Goal: Find specific page/section: Find specific page/section

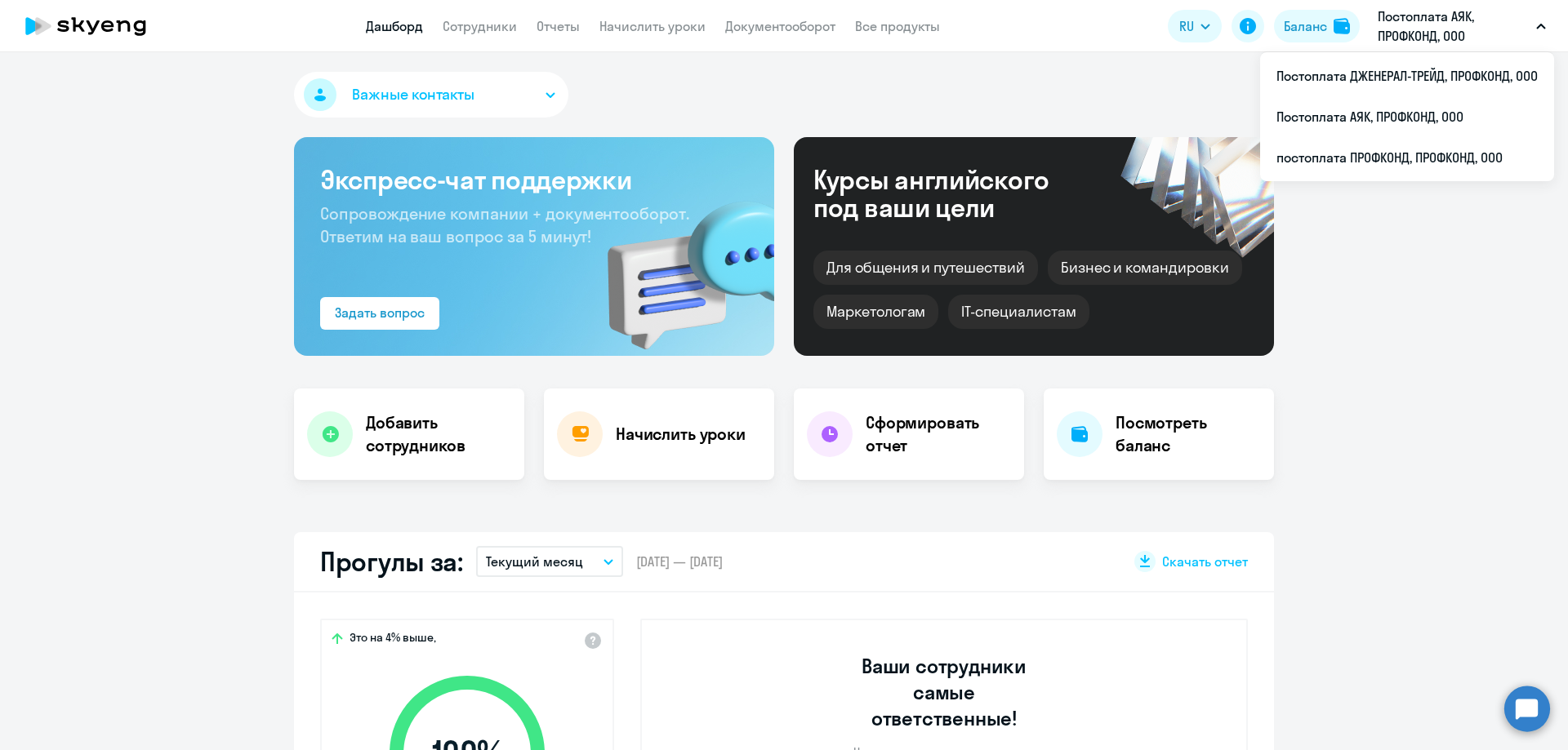
select select "30"
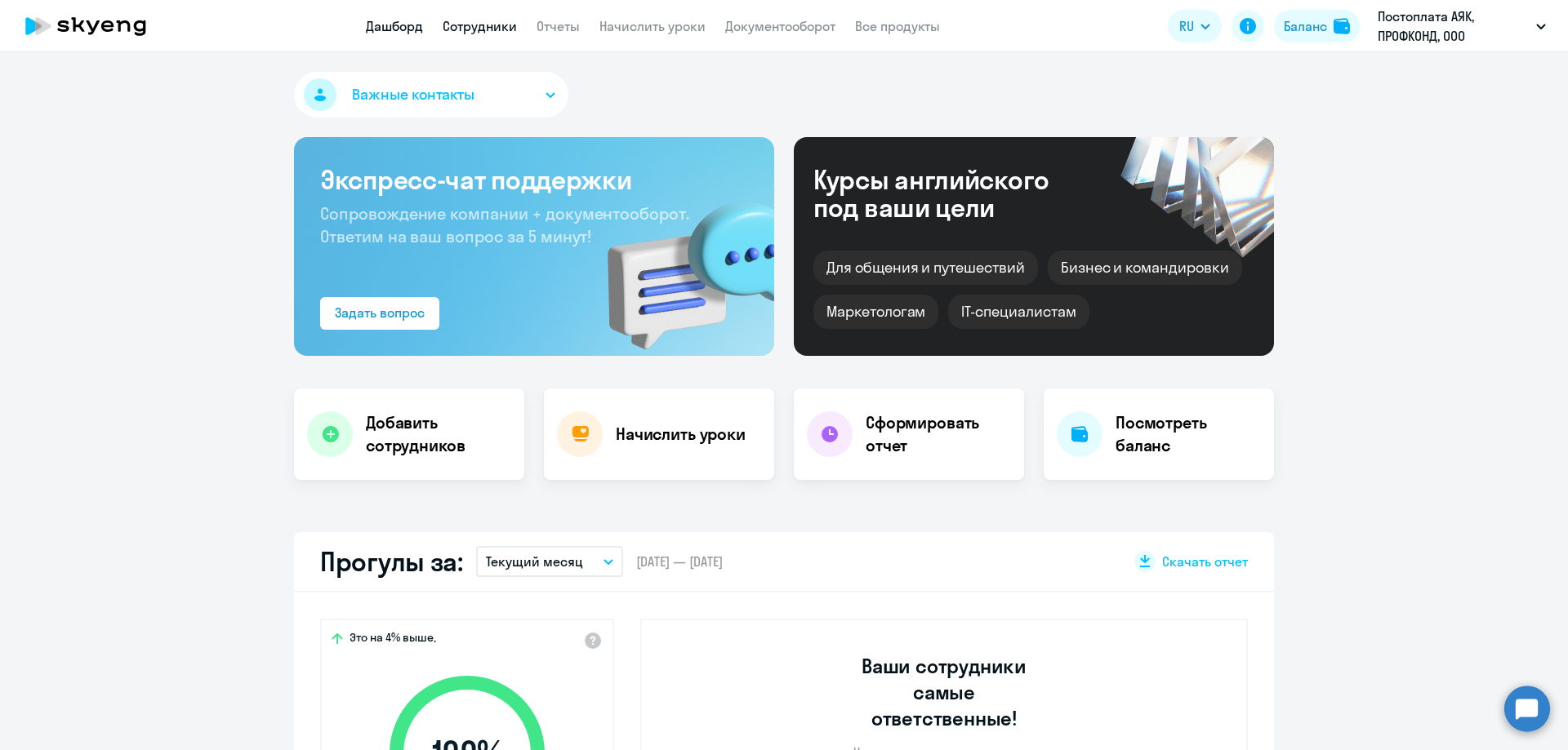
click at [499, 32] on link "Сотрудники" at bounding box center [479, 26] width 74 height 16
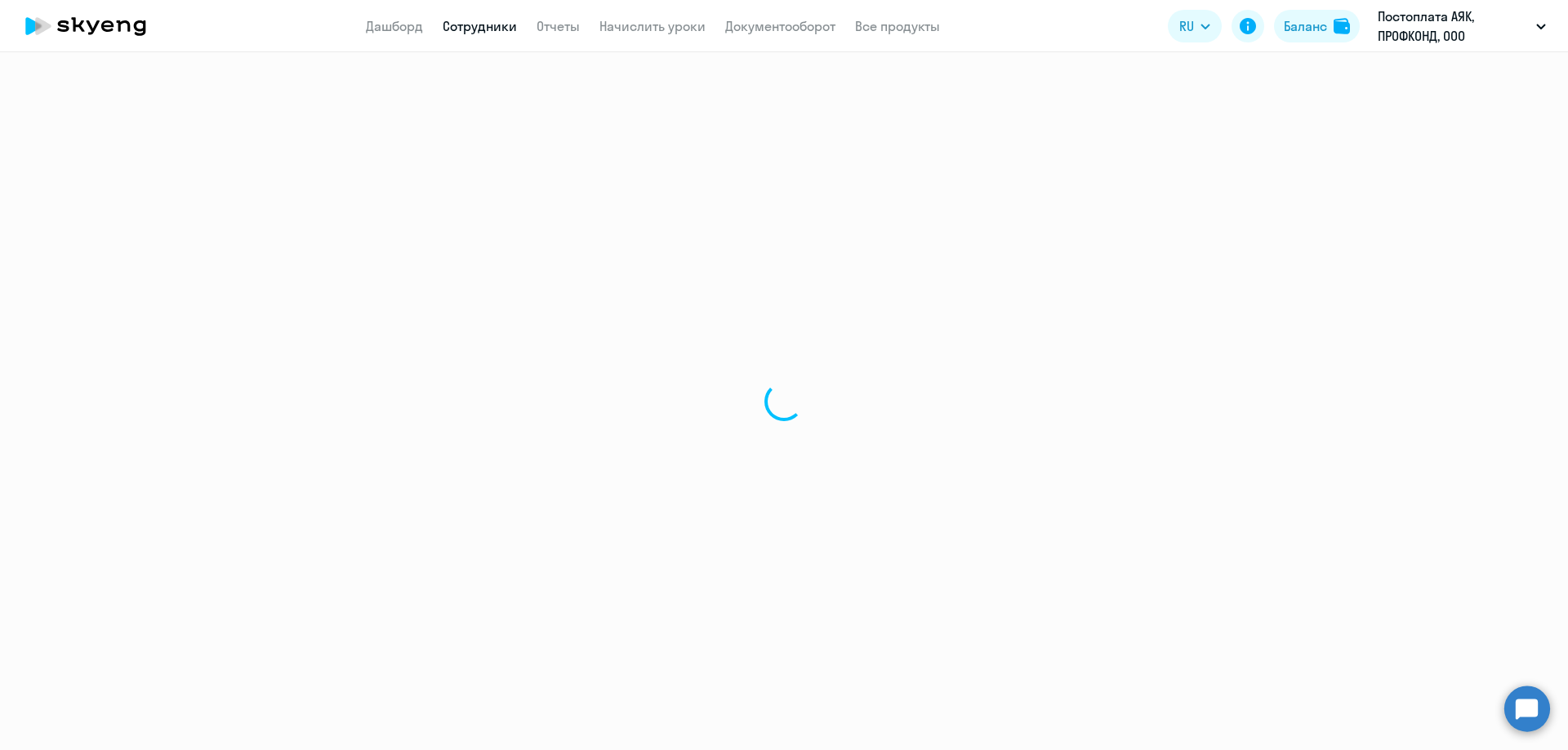
select select "30"
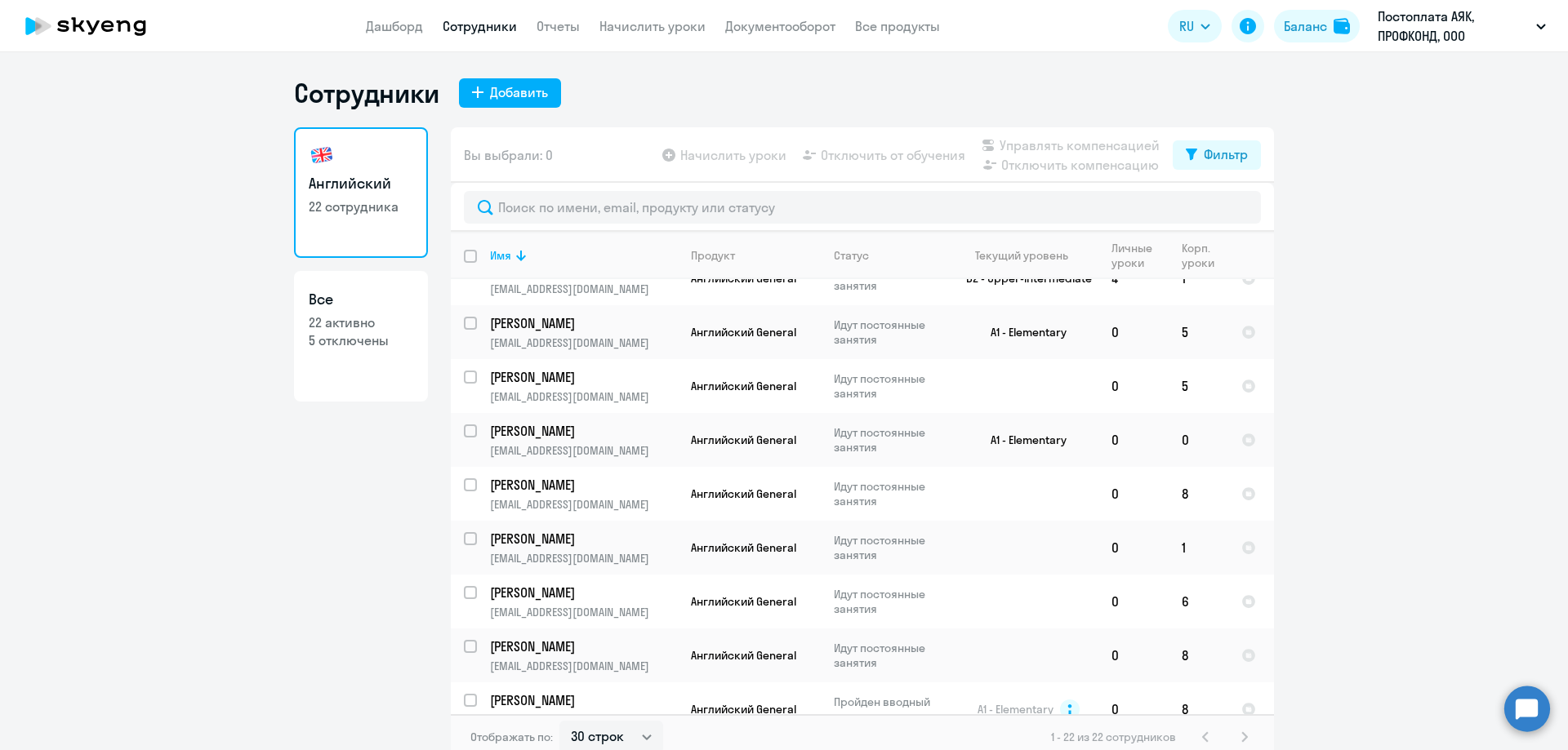
scroll to position [734, 0]
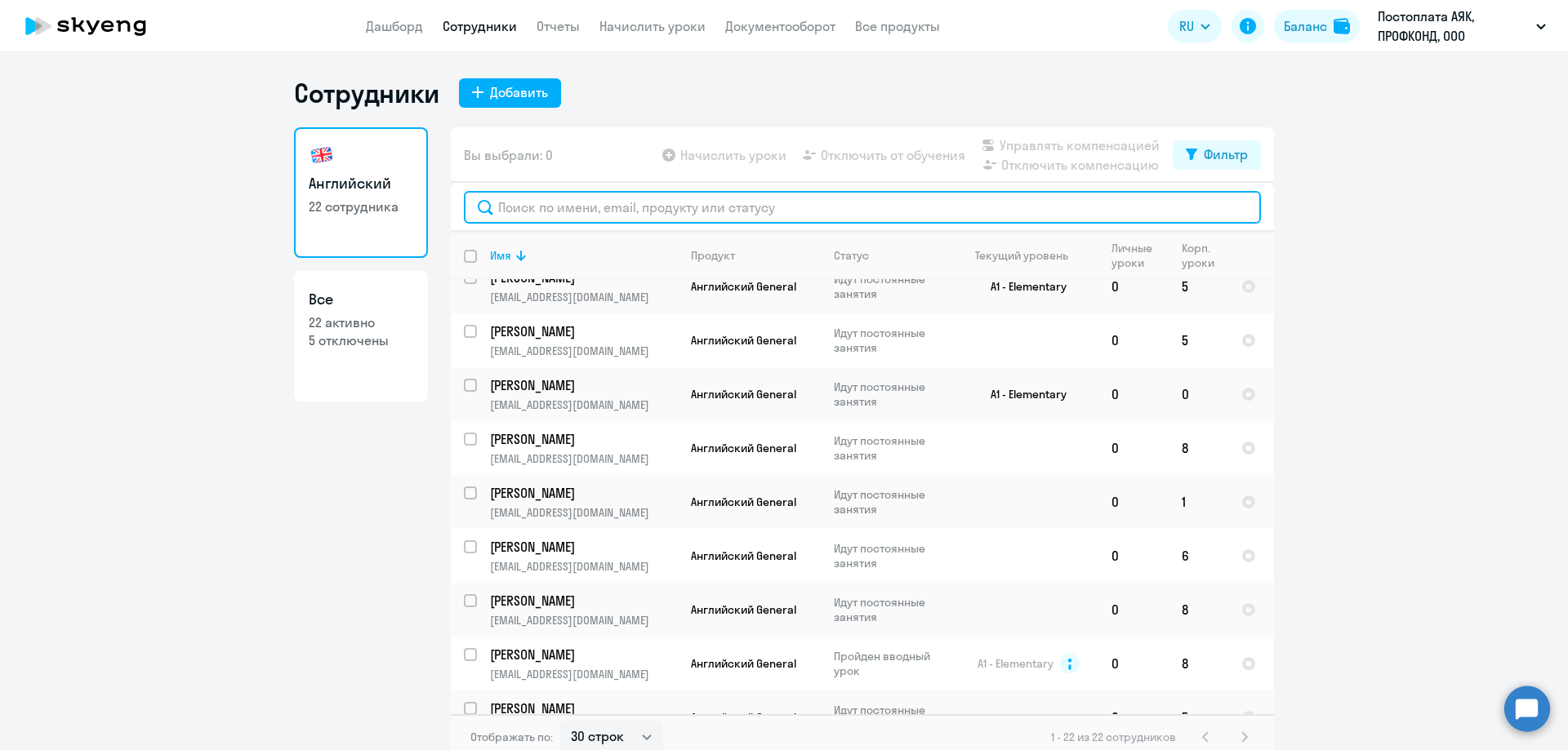
click at [516, 208] on input "text" at bounding box center [862, 207] width 797 height 33
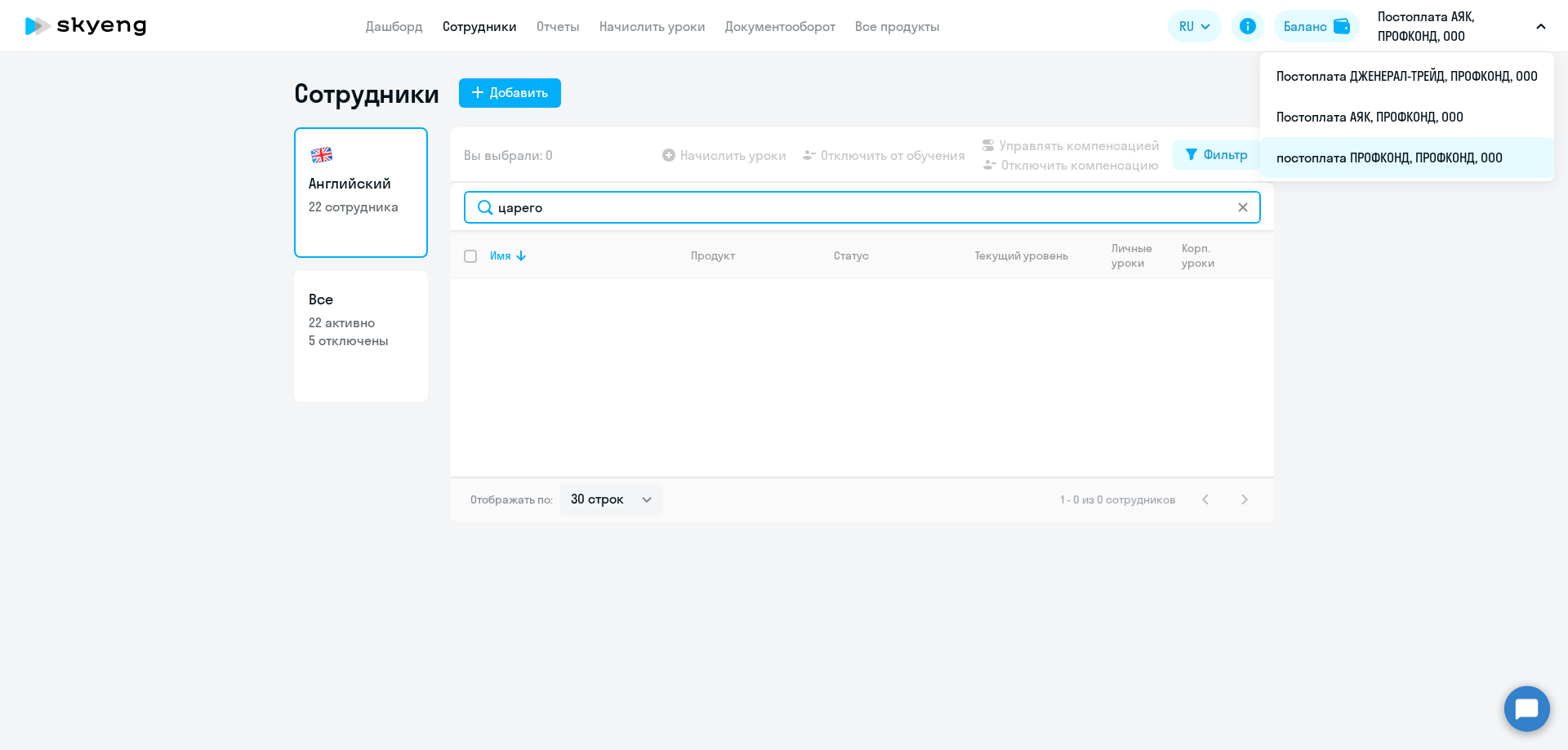
type input "царего"
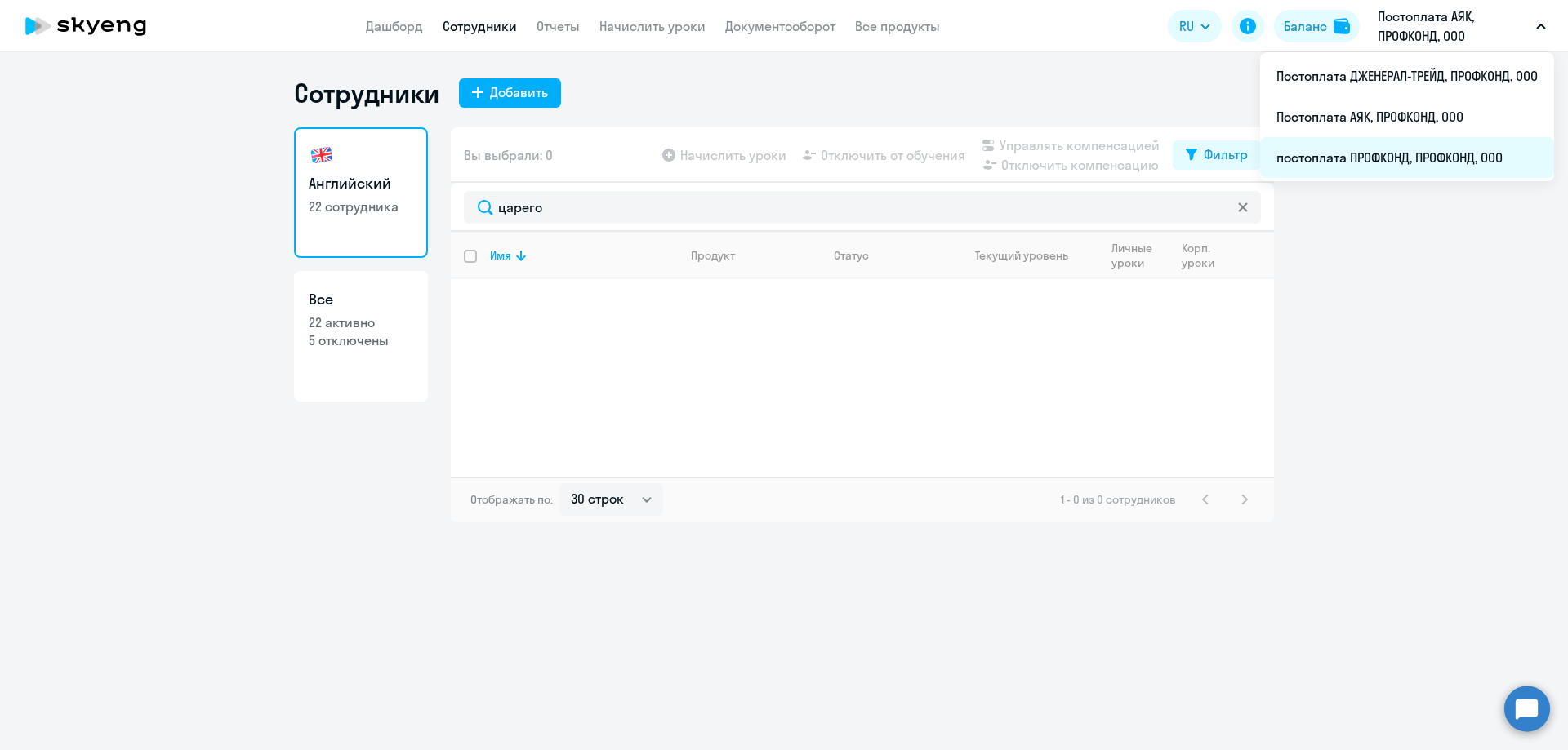
click at [1387, 156] on li "постоплата ПРОФКОНД, ПРОФКОНД, ООО" at bounding box center [1406, 157] width 294 height 41
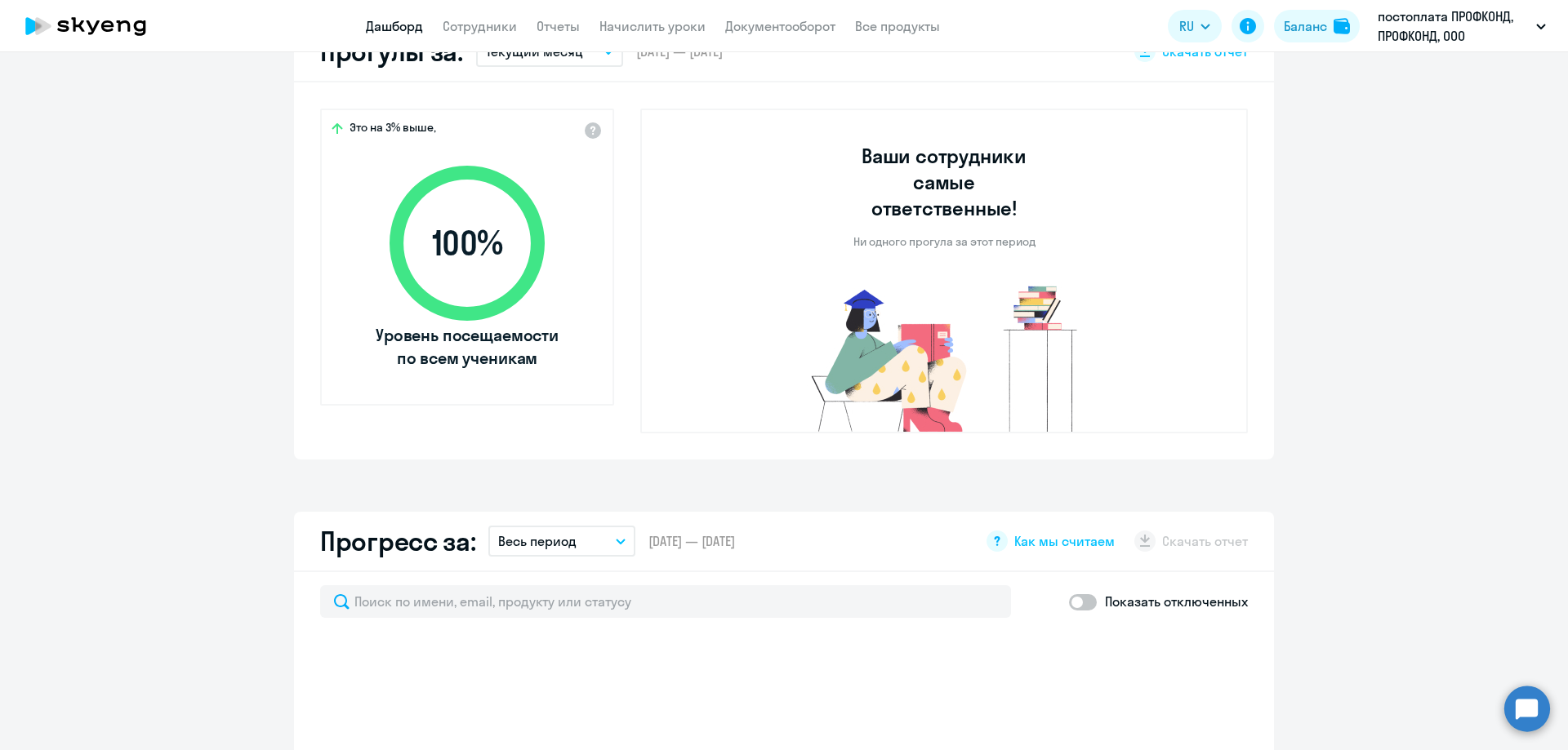
scroll to position [653, 0]
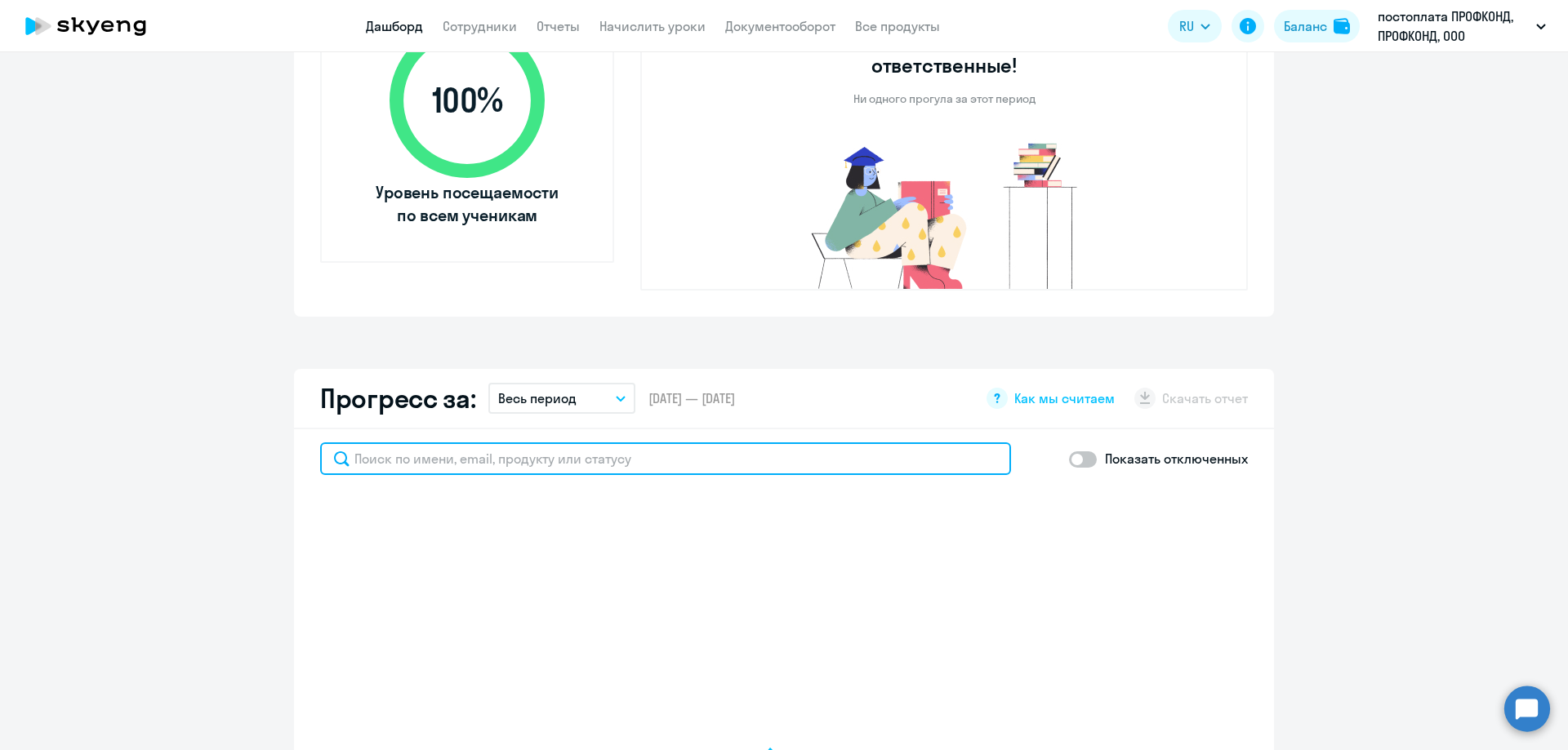
click at [447, 442] on input "text" at bounding box center [665, 458] width 691 height 33
type input "ца"
select select "30"
type input "царего"
select select "30"
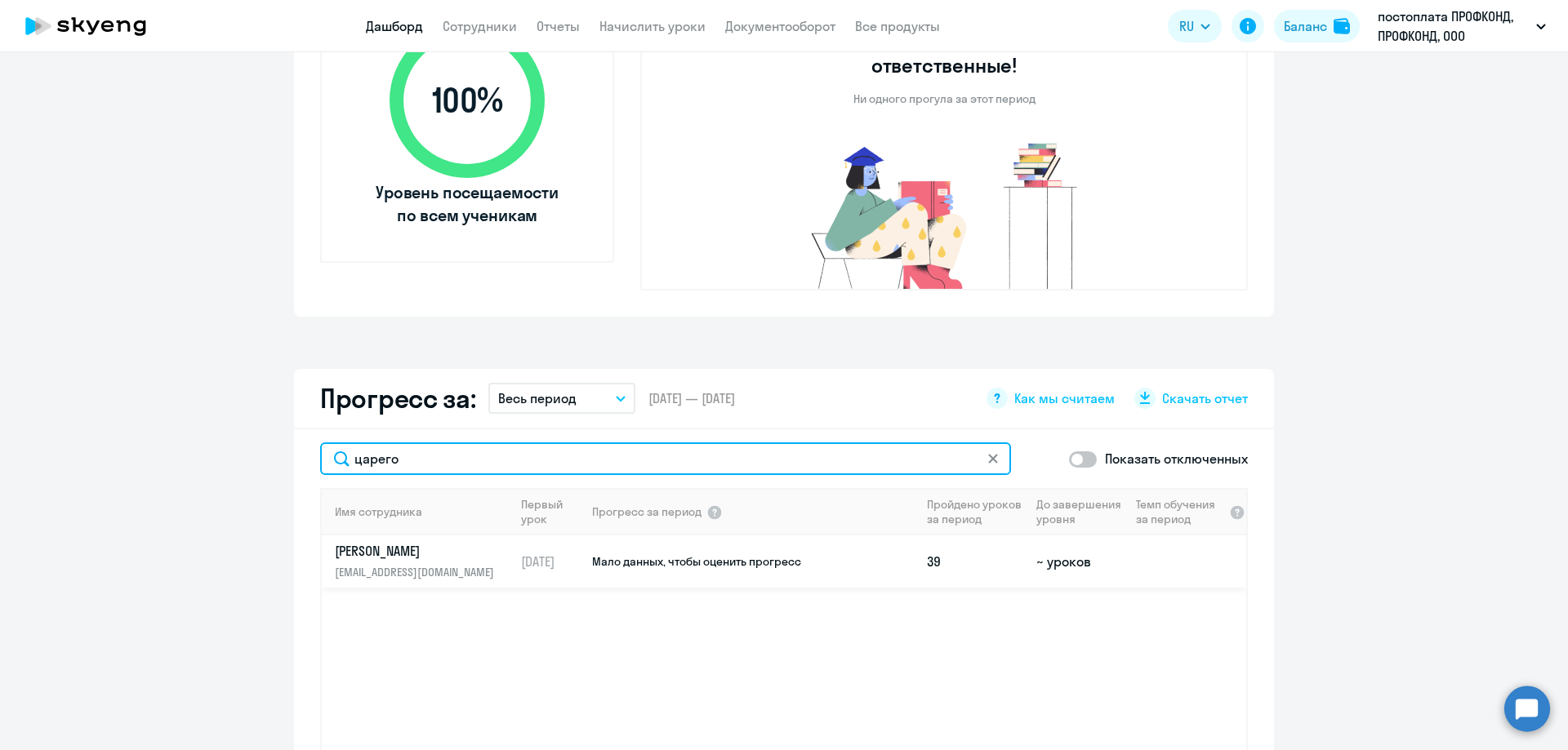
type input "царего"
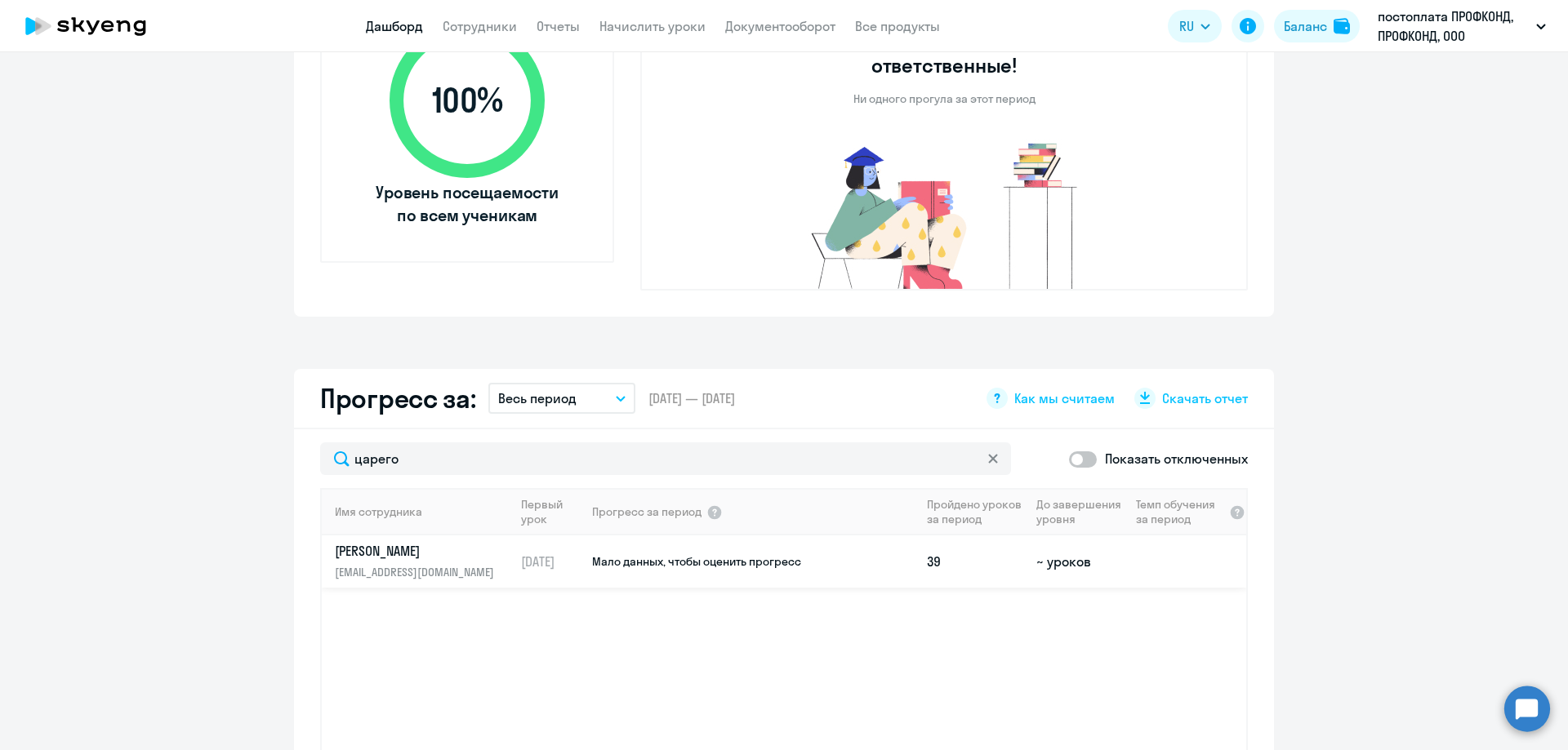
click at [417, 542] on link "[PERSON_NAME] [PERSON_NAME][EMAIL_ADDRESS][DOMAIN_NAME]" at bounding box center [424, 562] width 178 height 40
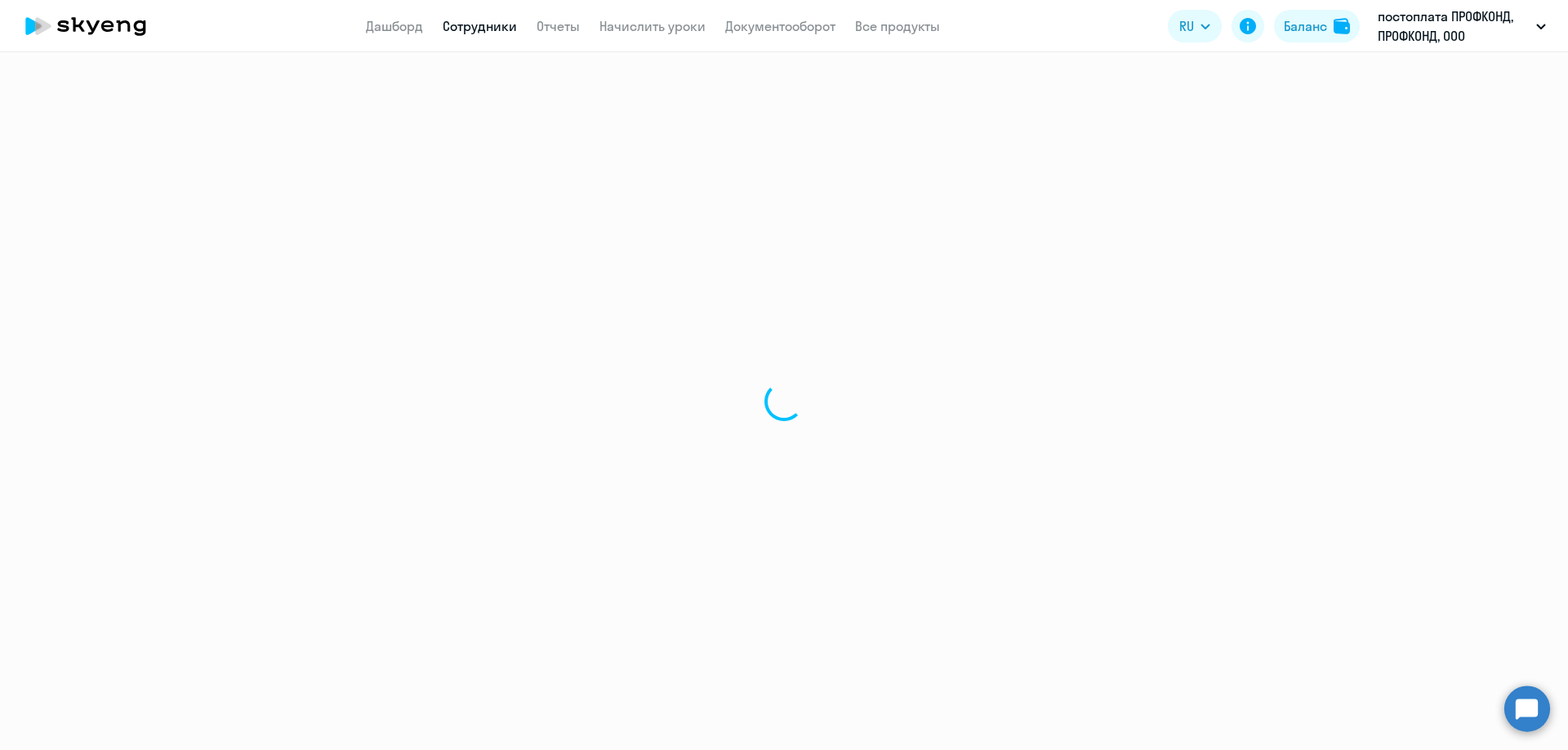
select select "english"
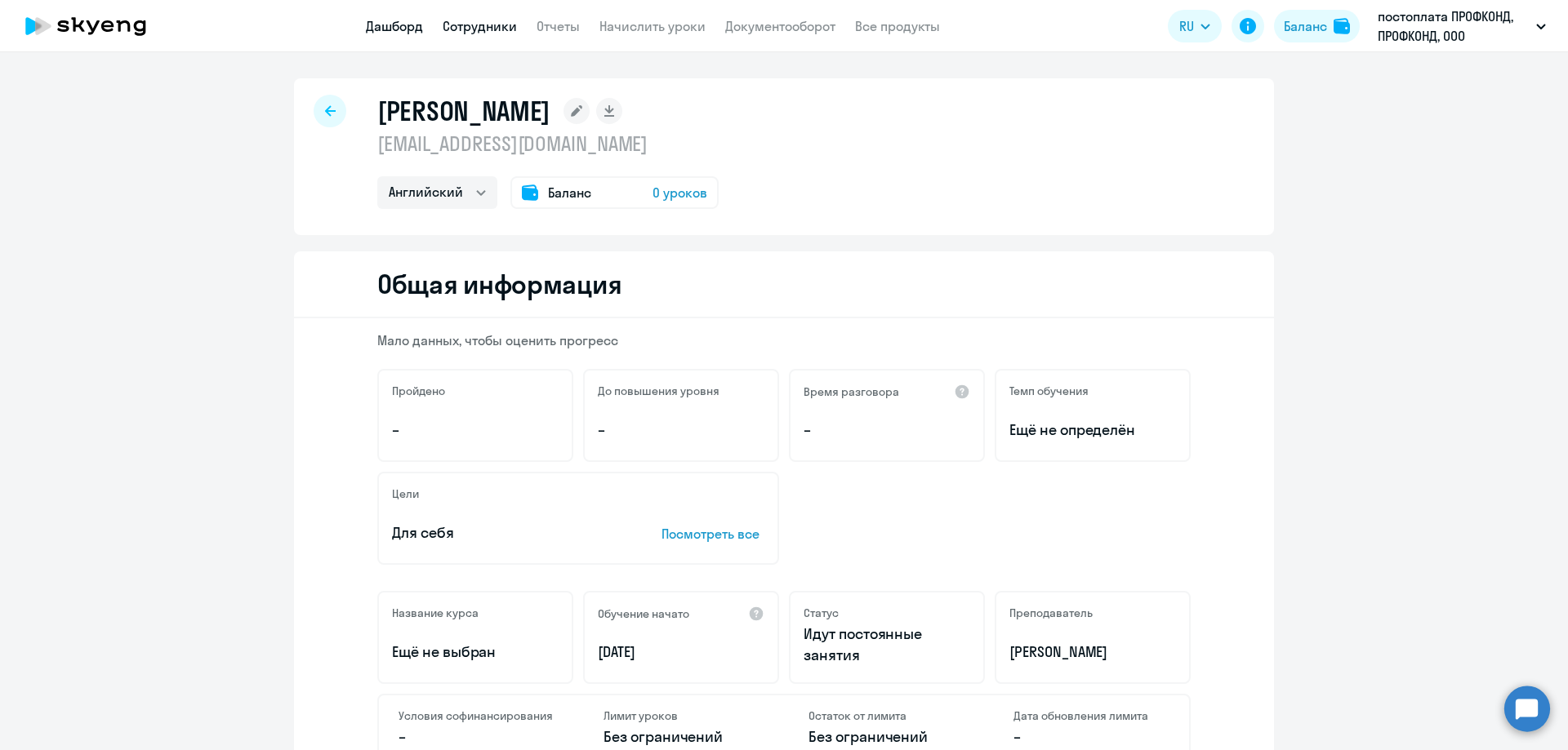
click at [386, 25] on link "Дашборд" at bounding box center [394, 26] width 57 height 16
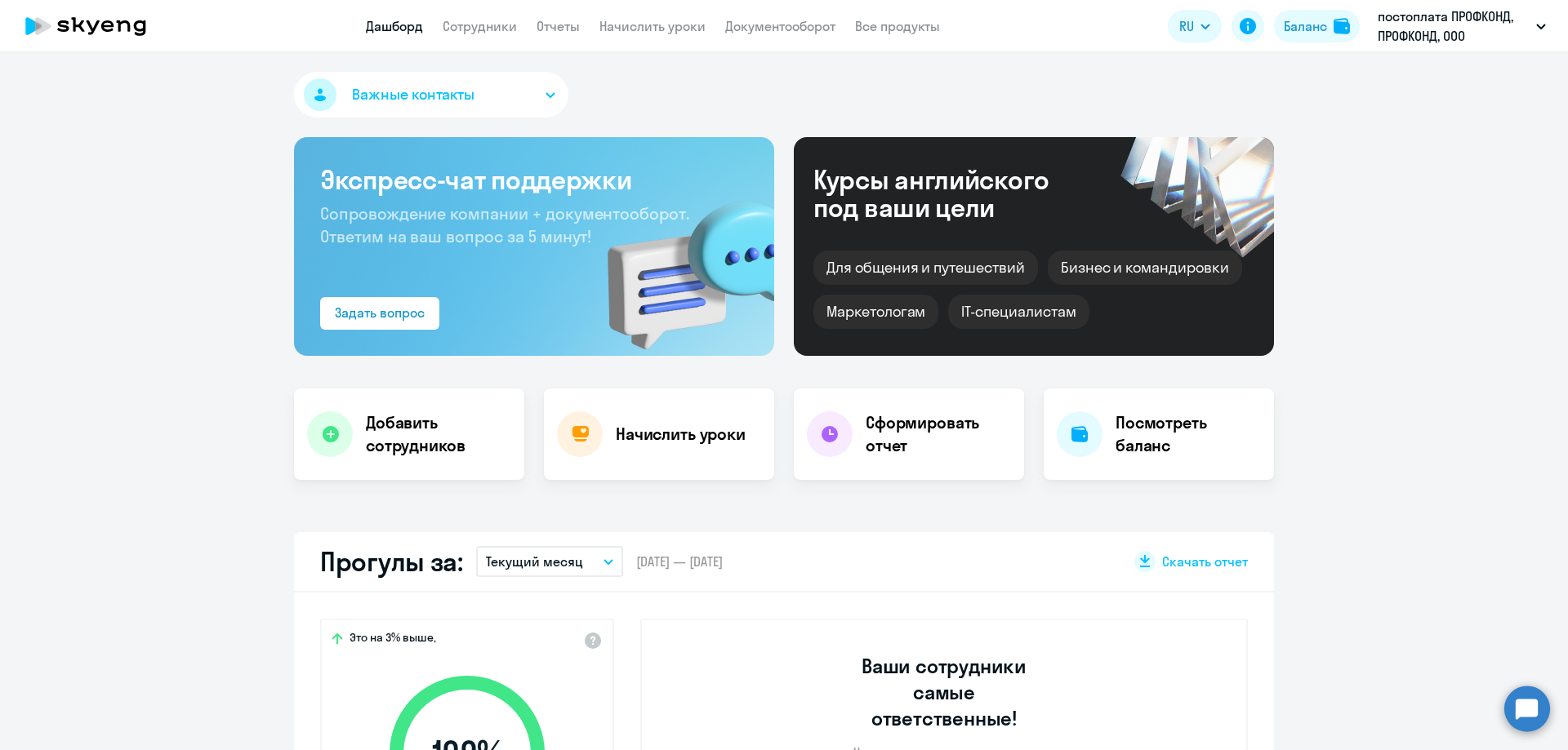
select select "30"
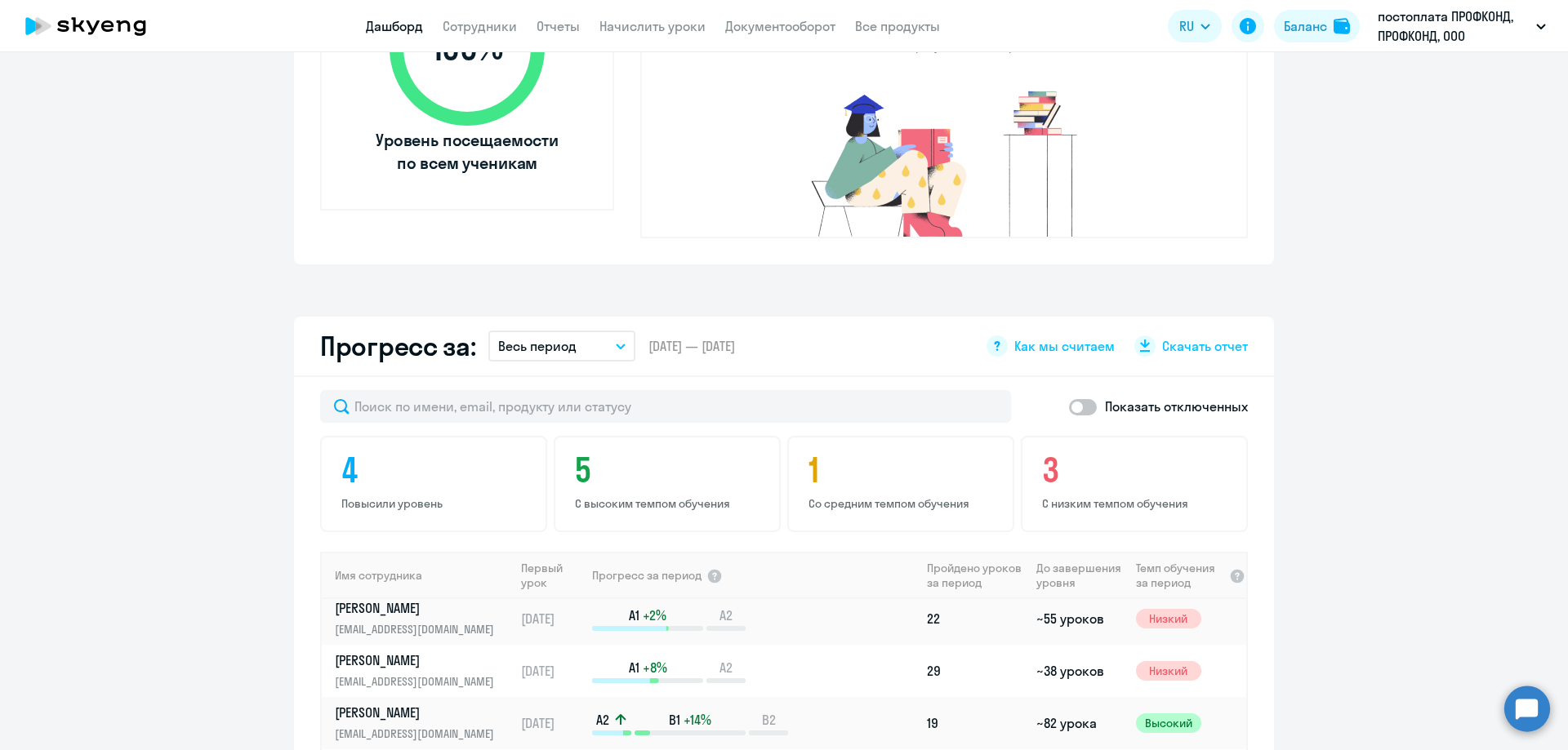
scroll to position [734, 0]
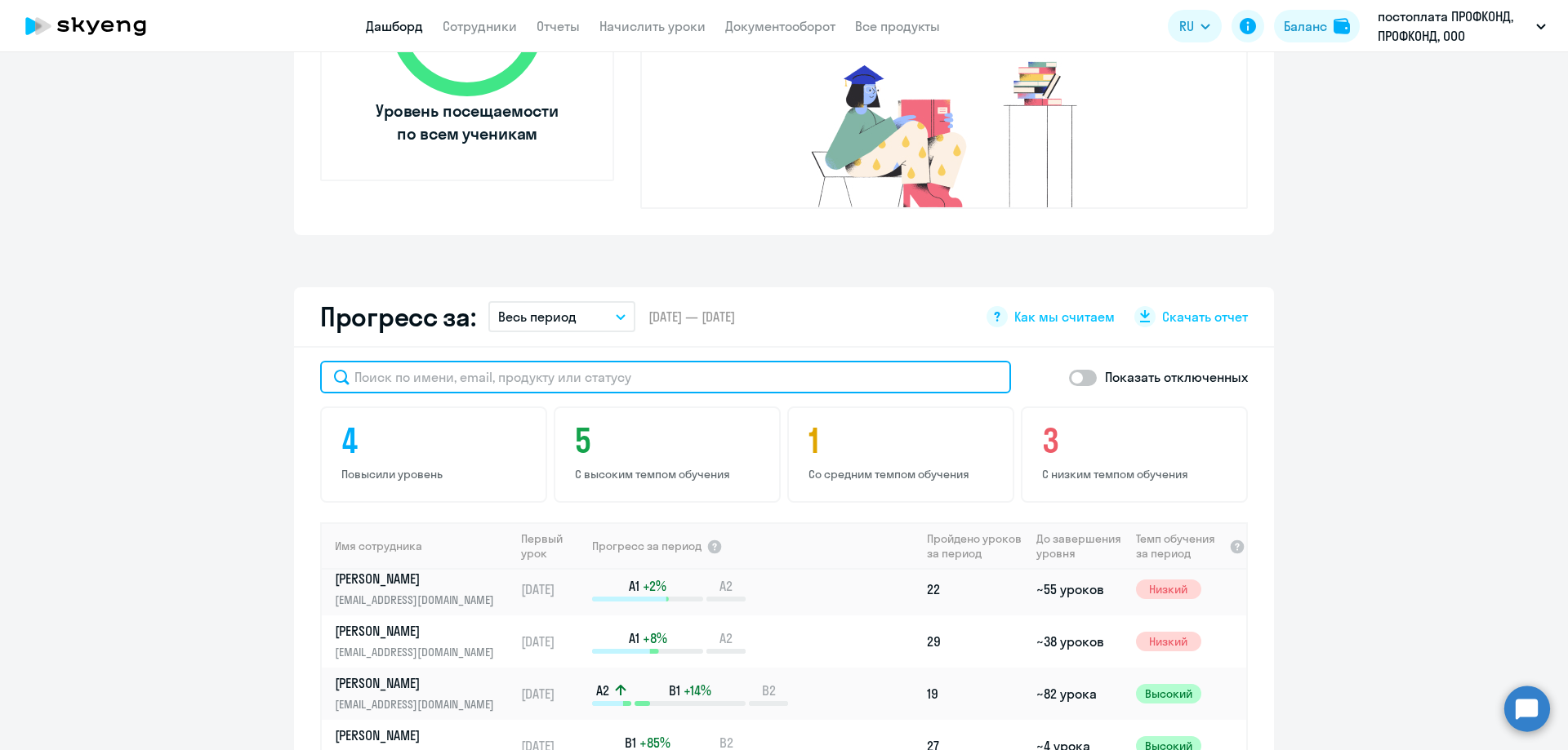
click at [363, 361] on input "text" at bounding box center [665, 376] width 691 height 33
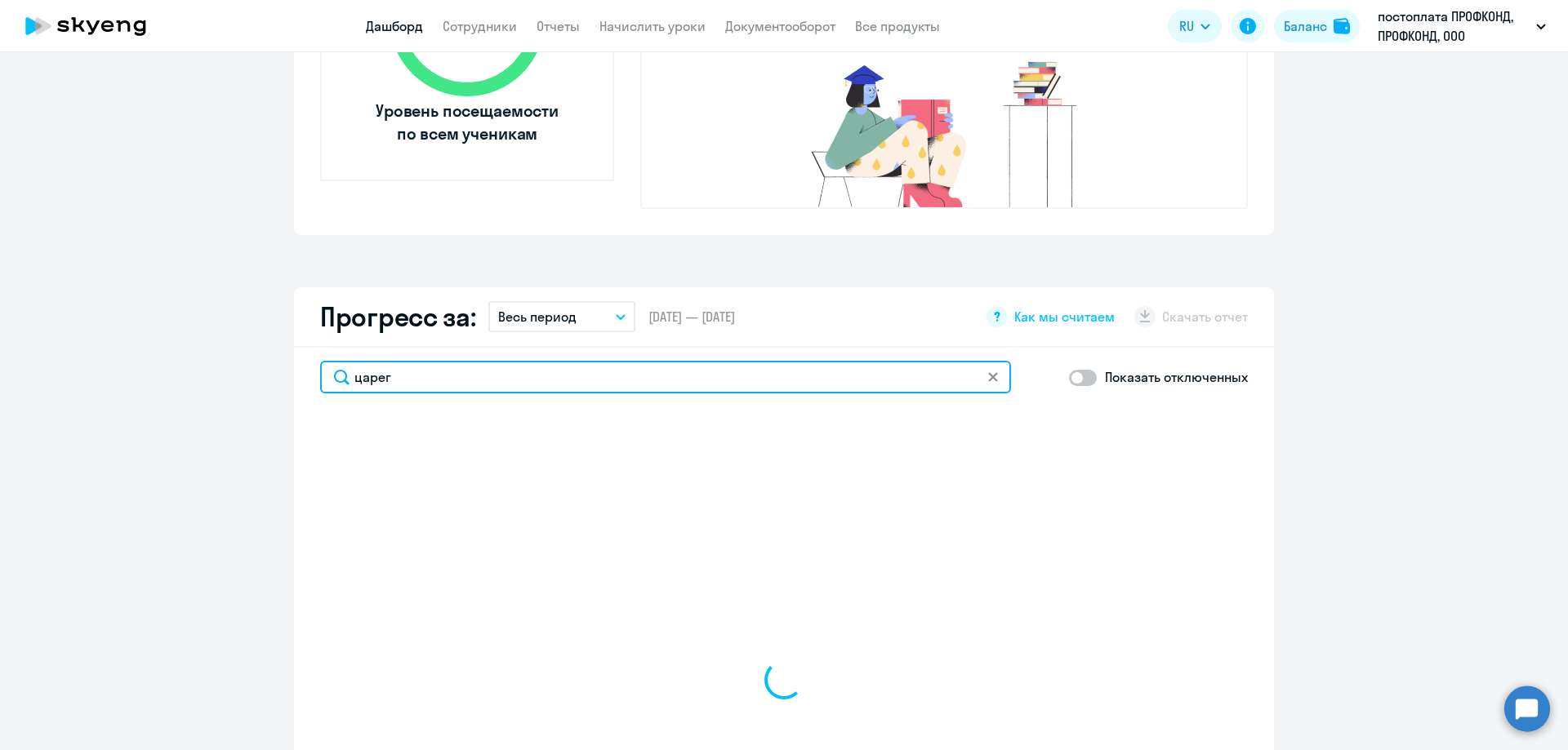
type input "царего"
select select "30"
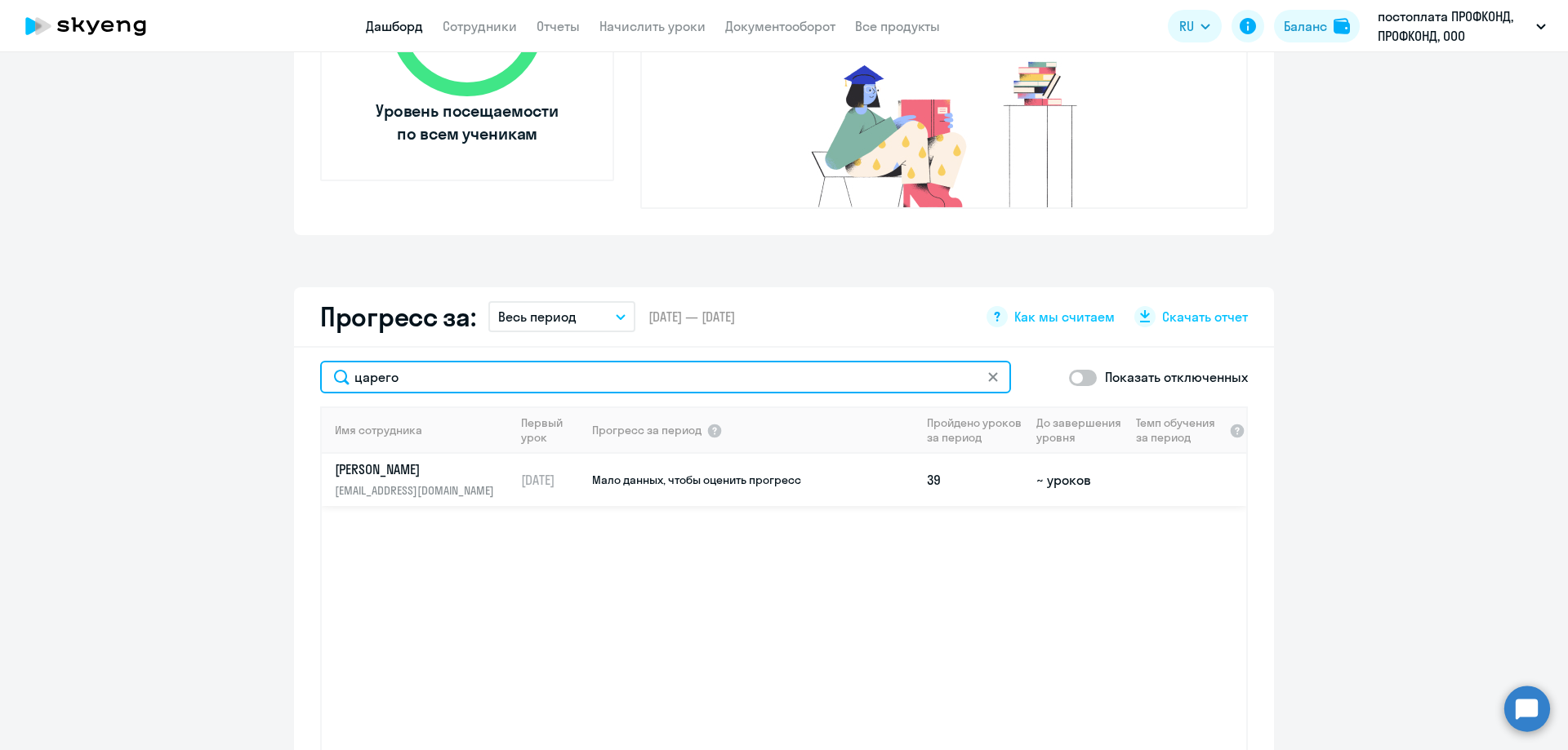
type input "царего"
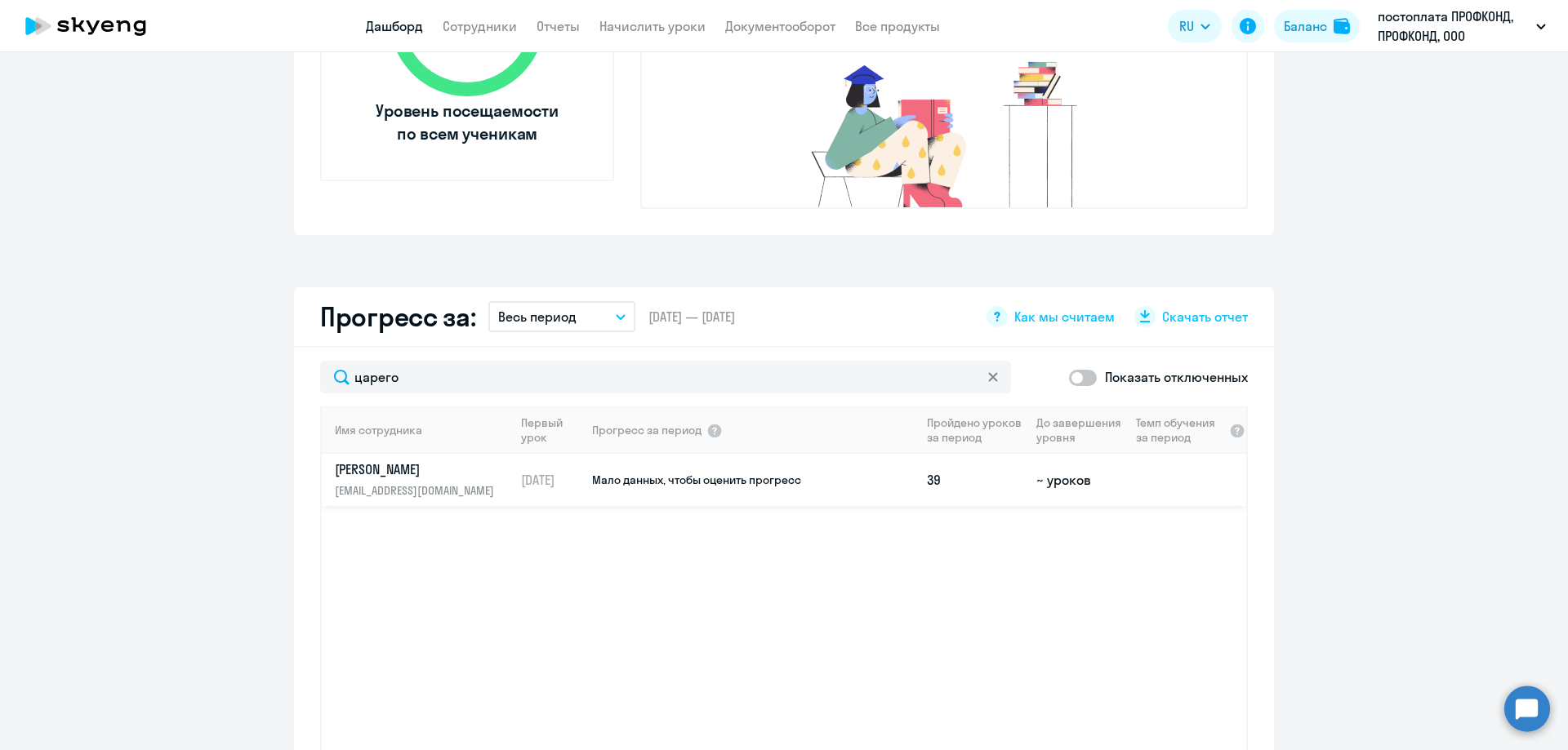
click at [418, 482] on p "[EMAIL_ADDRESS][DOMAIN_NAME]" at bounding box center [419, 490] width 168 height 18
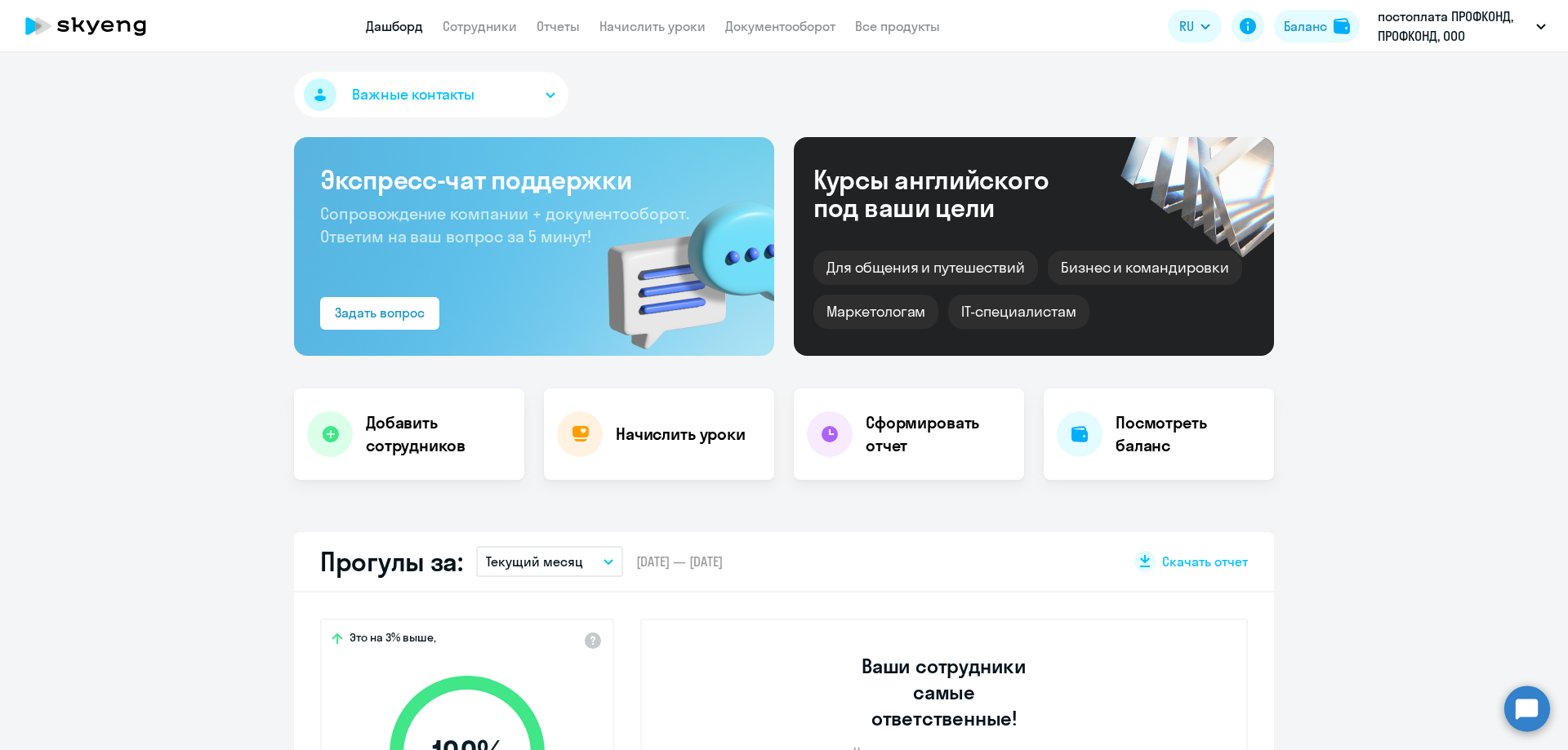
select select "english"
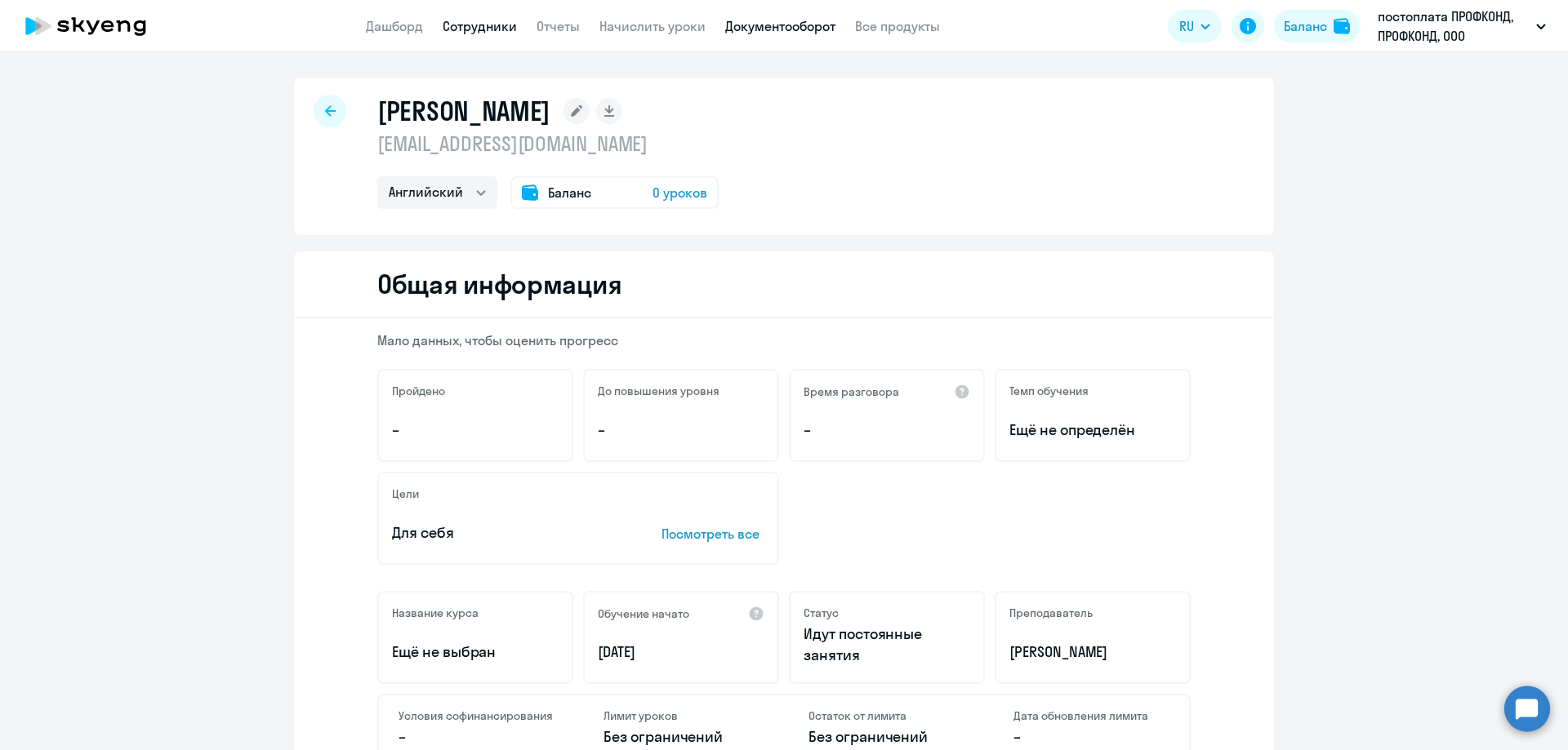
click at [749, 29] on link "Документооборот" at bounding box center [779, 26] width 110 height 16
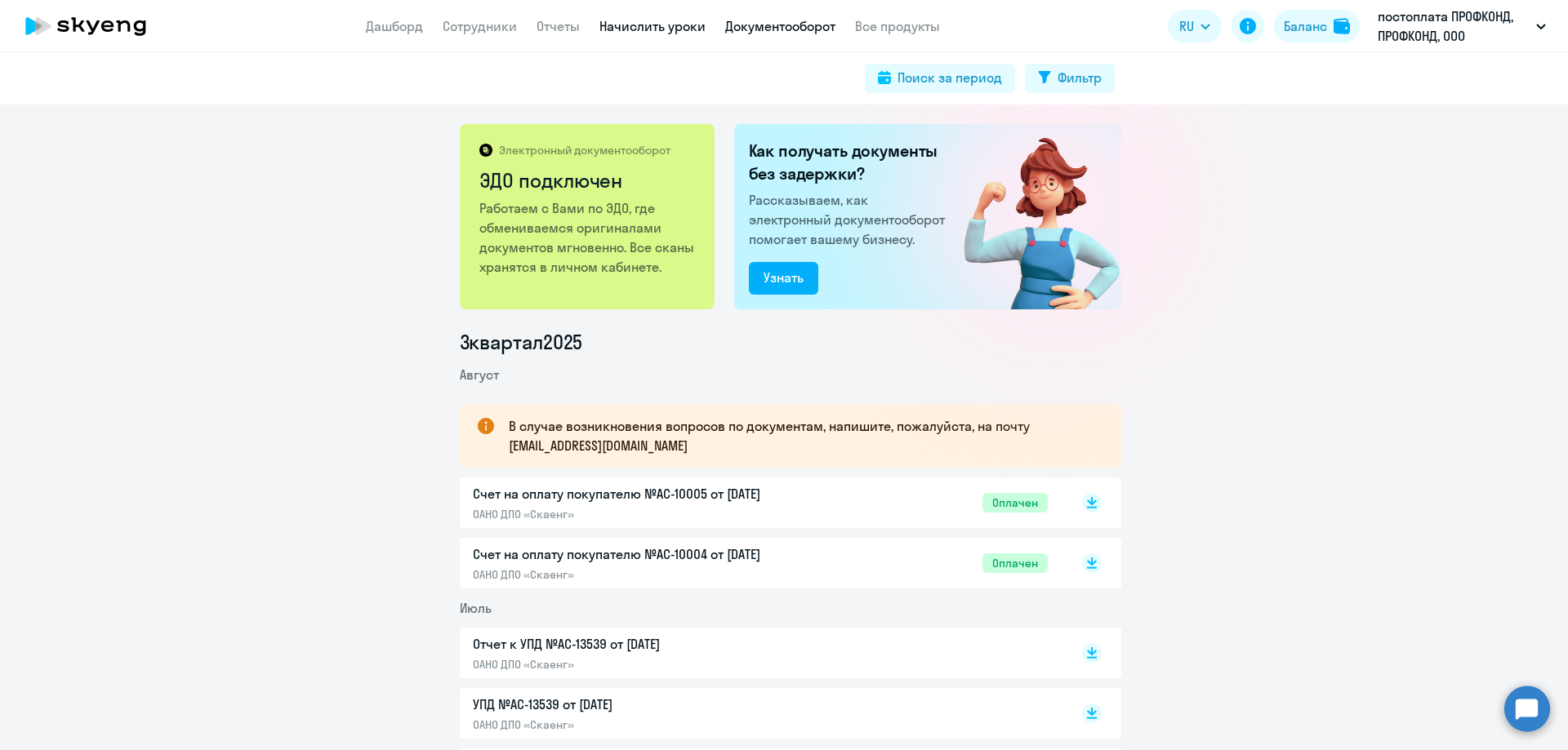
click at [658, 26] on link "Начислить уроки" at bounding box center [652, 26] width 106 height 16
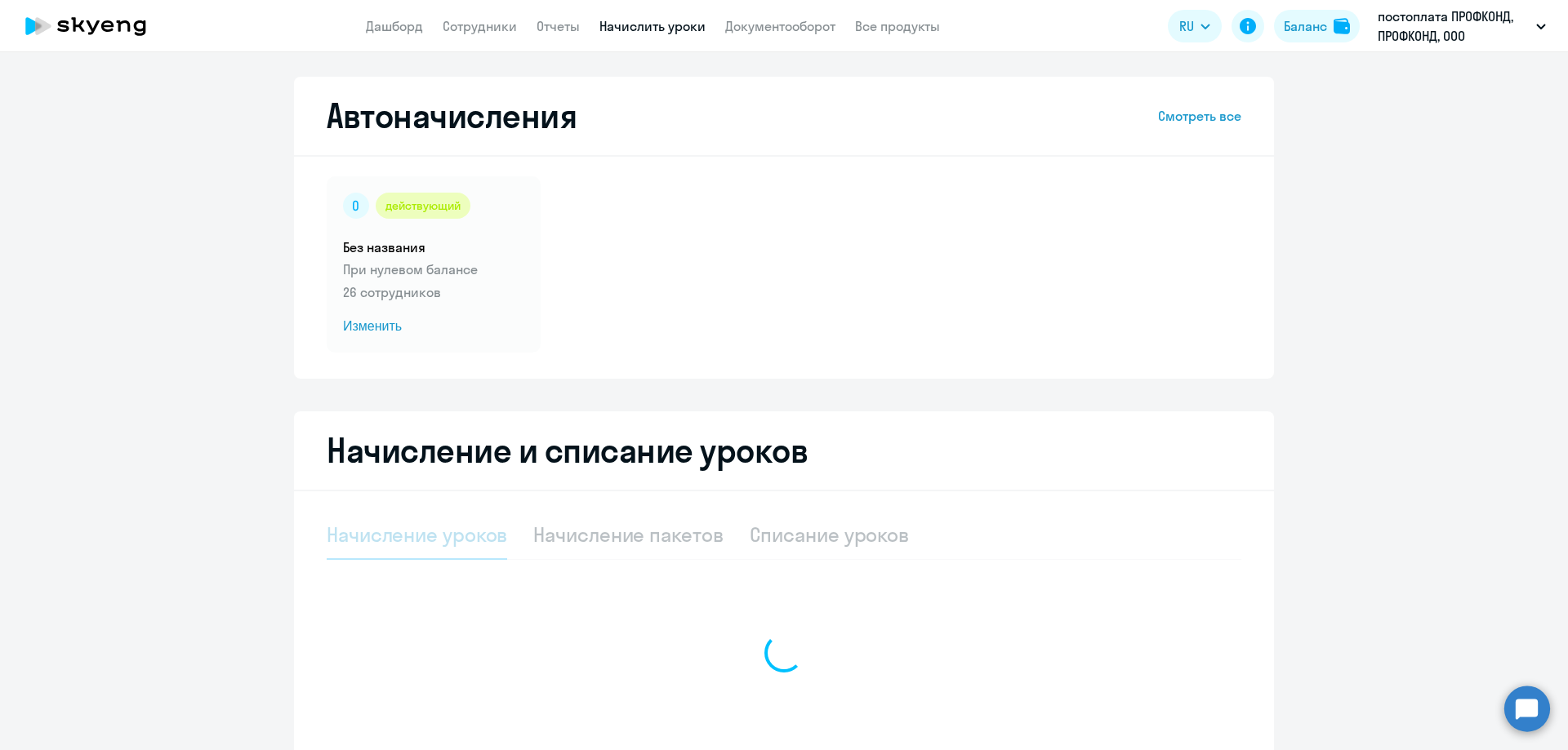
select select "10"
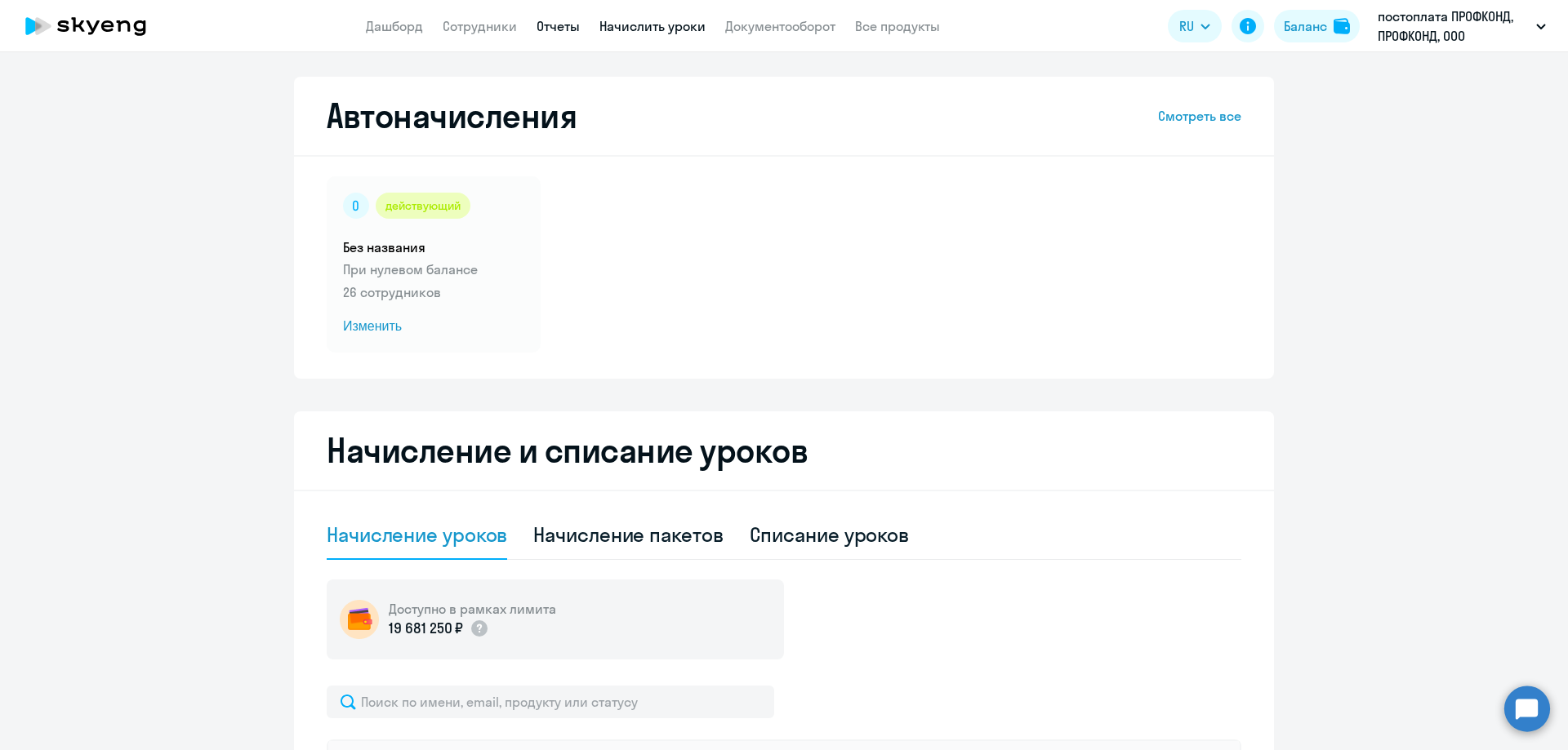
click at [544, 26] on link "Отчеты" at bounding box center [558, 26] width 44 height 16
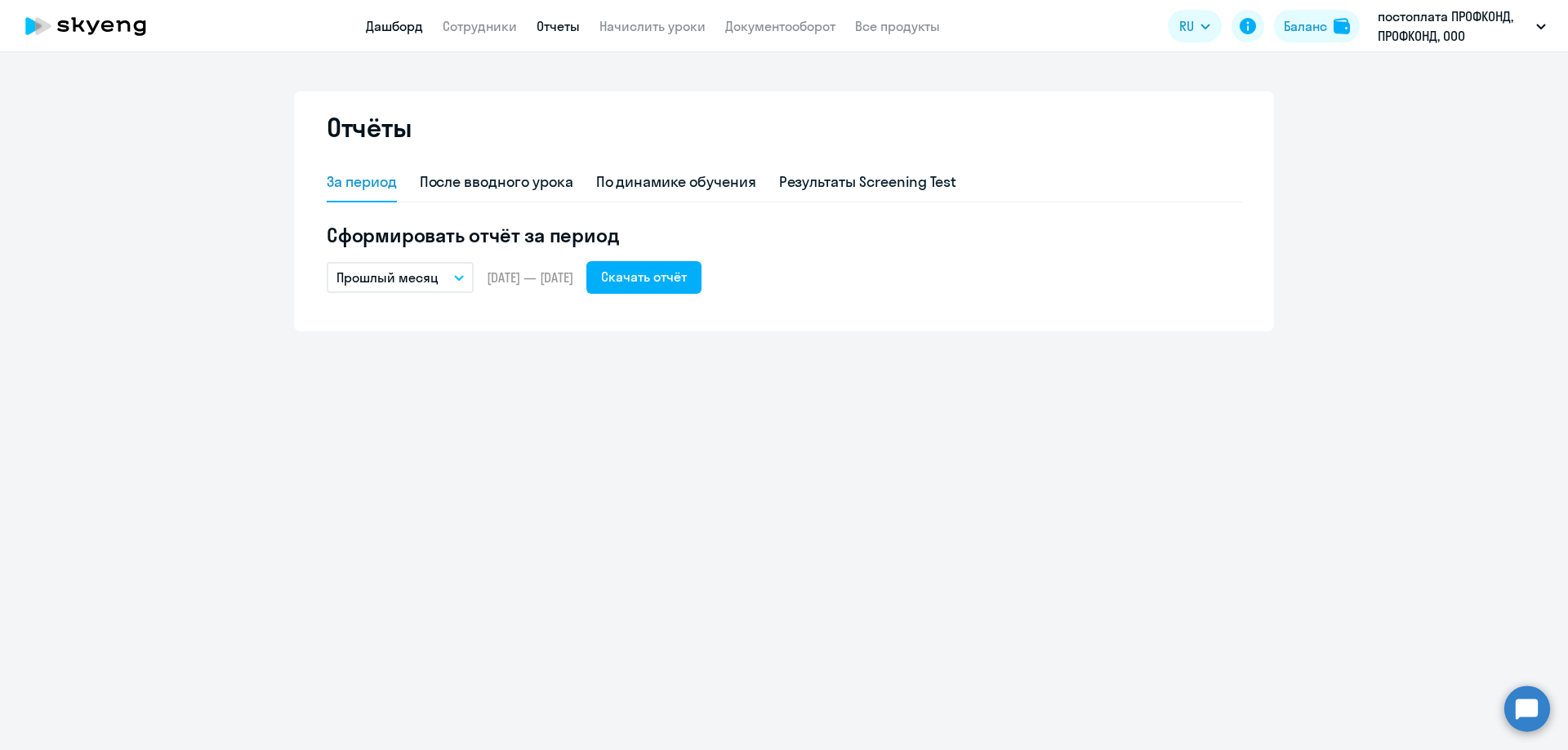
click at [400, 21] on link "Дашборд" at bounding box center [394, 26] width 57 height 16
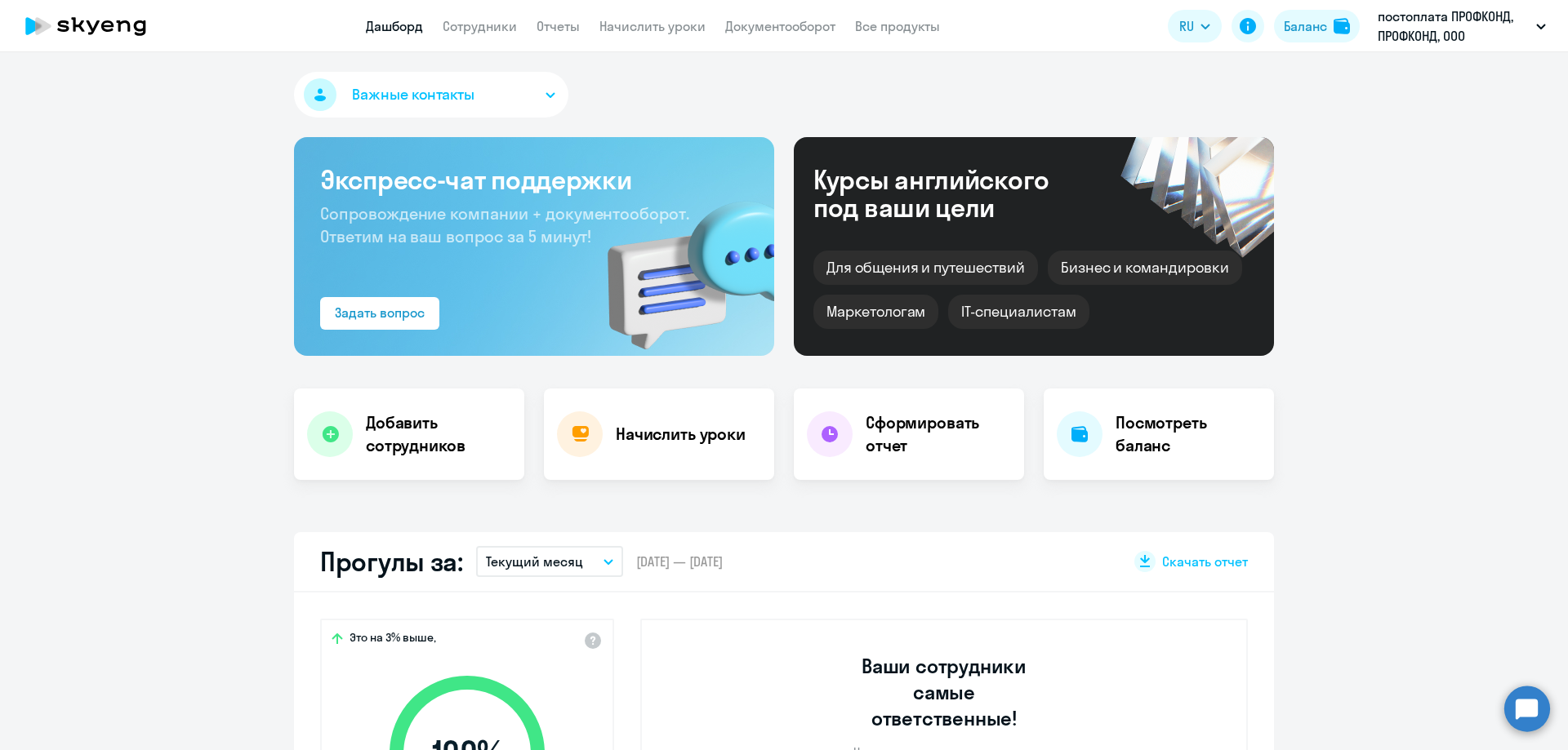
select select "30"
click at [496, 27] on link "Сотрудники" at bounding box center [479, 26] width 74 height 16
select select "30"
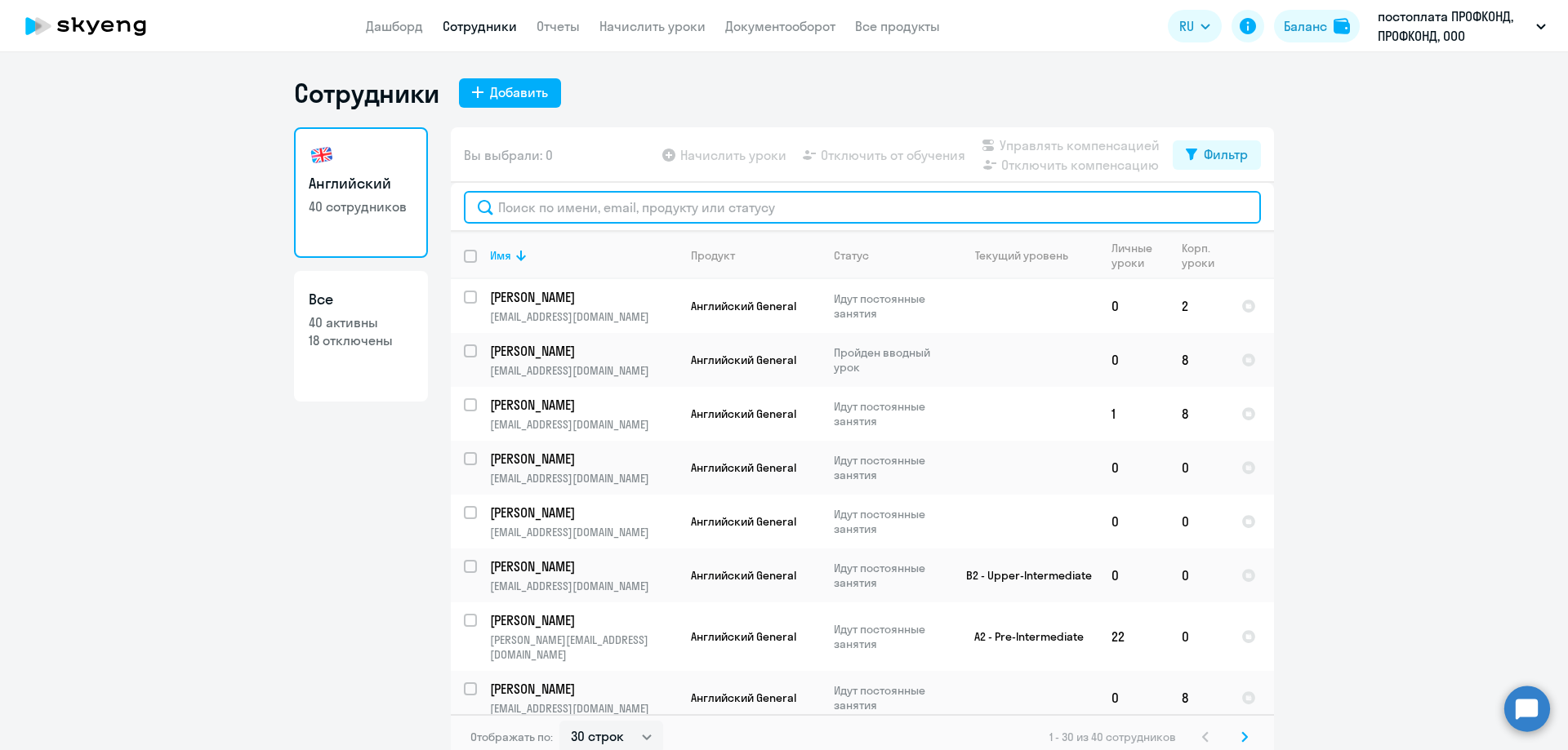
click at [502, 218] on input "text" at bounding box center [862, 207] width 797 height 33
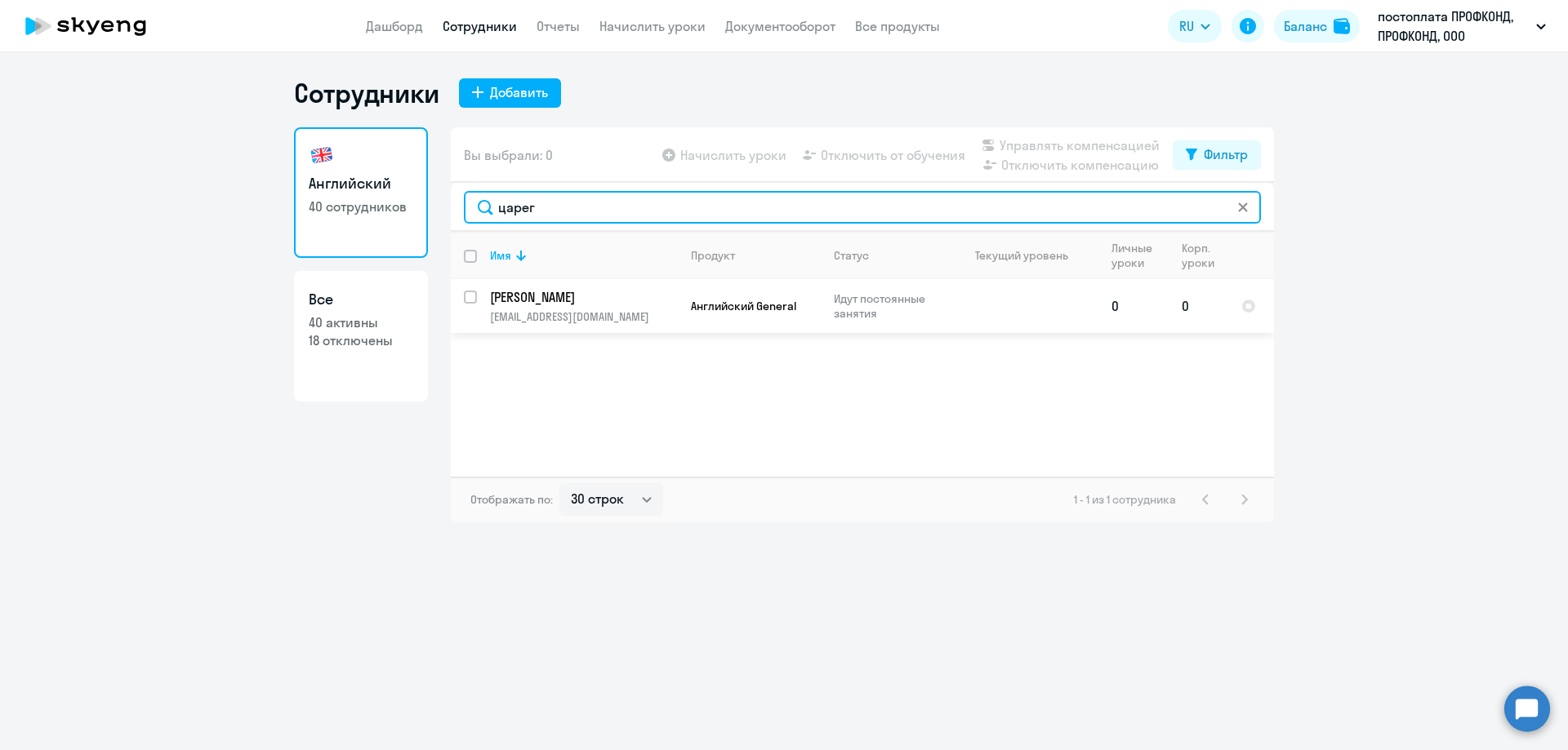
type input "царег"
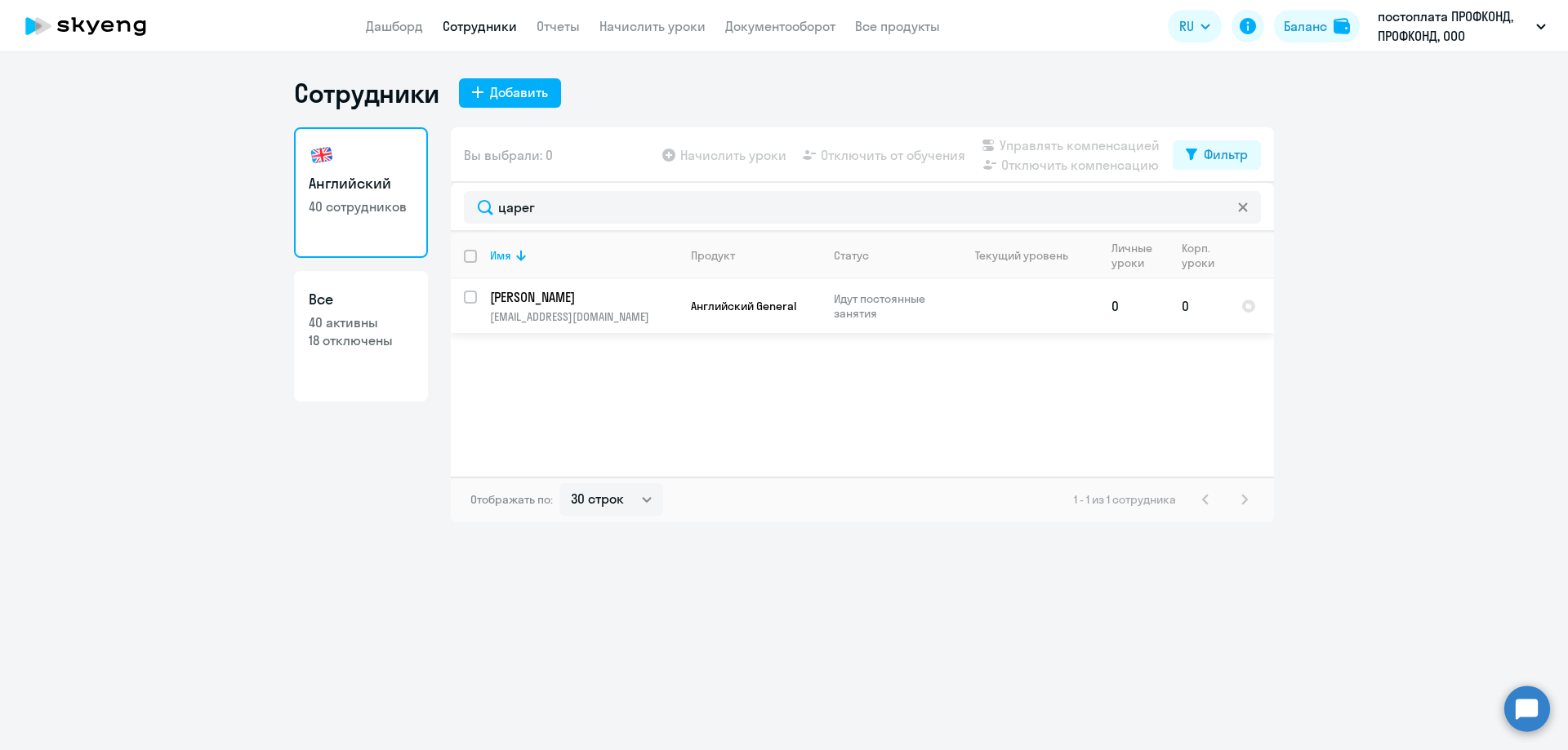
click at [561, 322] on p "[EMAIL_ADDRESS][DOMAIN_NAME]" at bounding box center [583, 316] width 187 height 15
select select "english"
